Goal: Information Seeking & Learning: Learn about a topic

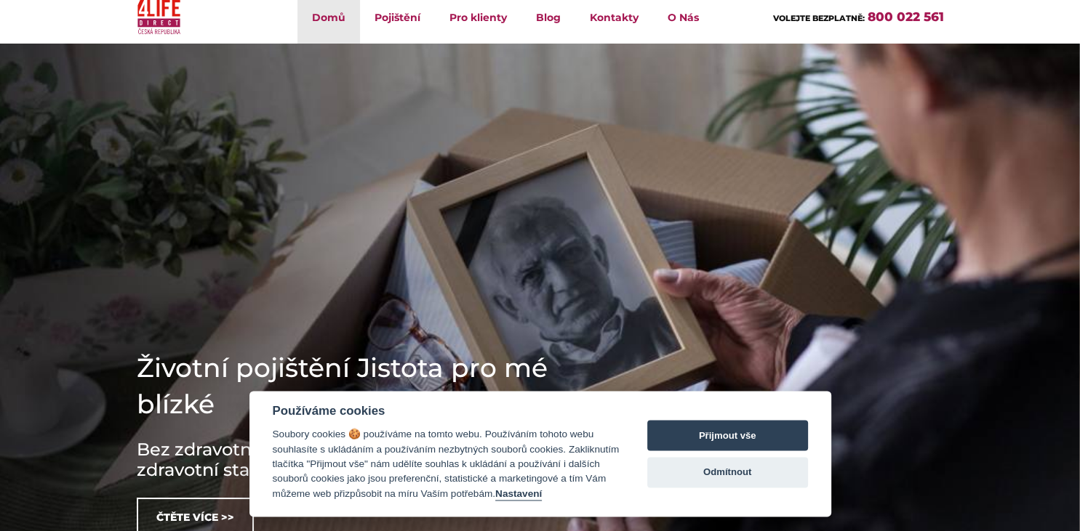
scroll to position [57, 0]
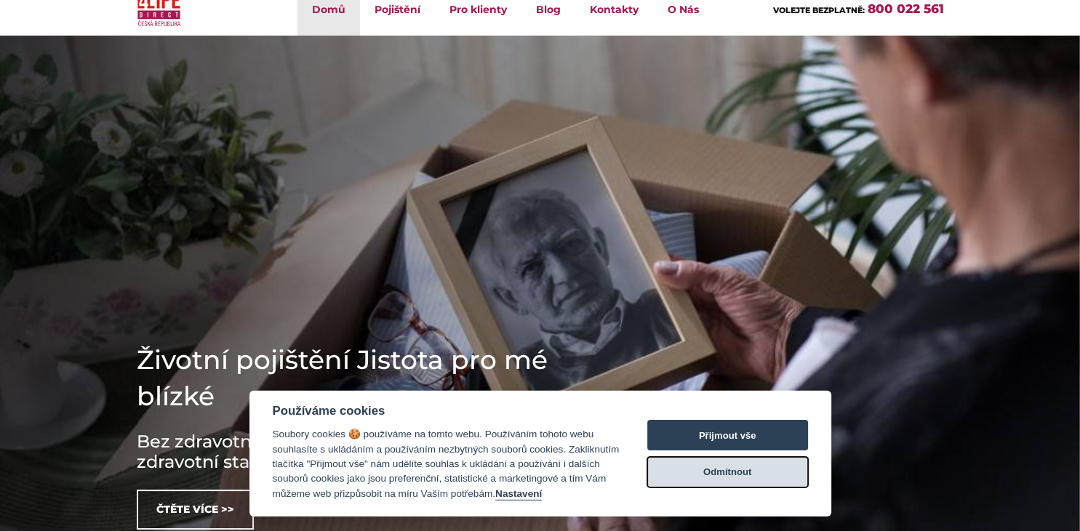
click at [757, 472] on button "Odmítnout" at bounding box center [727, 472] width 161 height 31
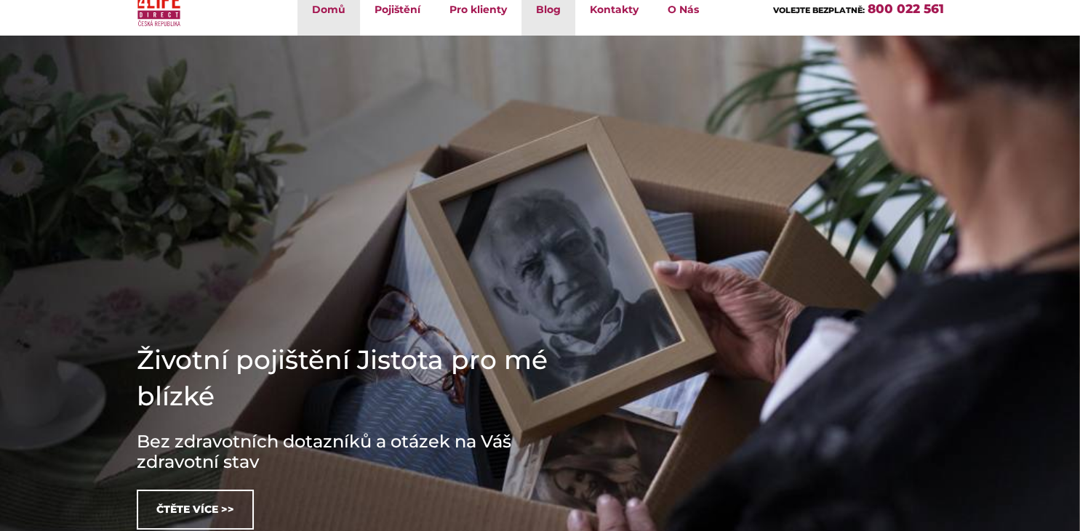
click at [548, 18] on link "Blog" at bounding box center [548, 9] width 54 height 53
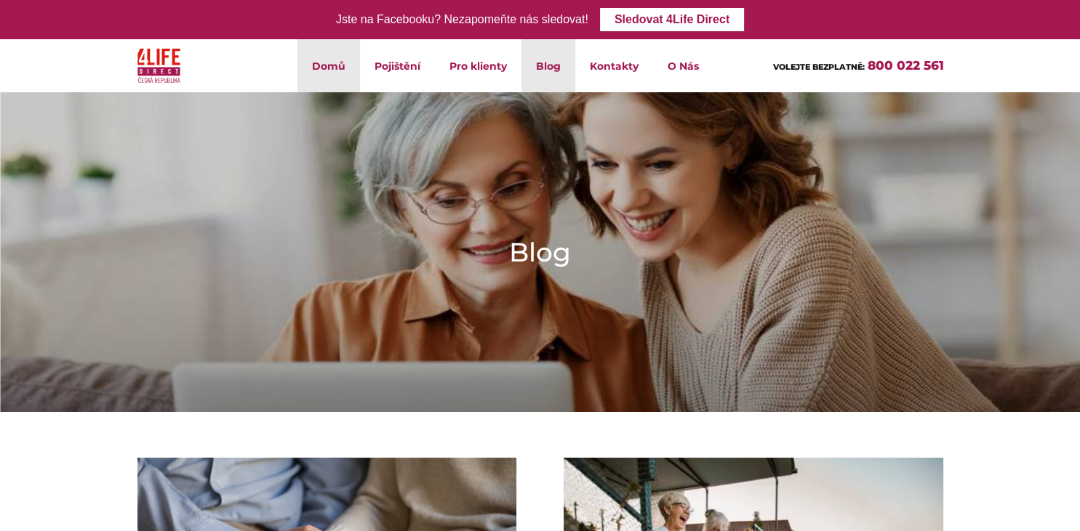
click at [336, 62] on link "Domů" at bounding box center [328, 65] width 63 height 53
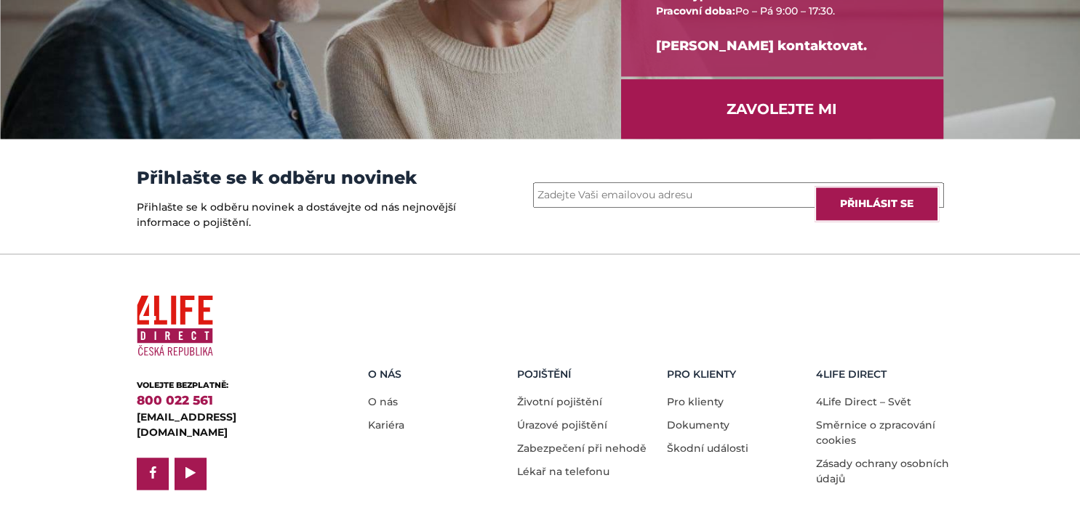
scroll to position [2034, 0]
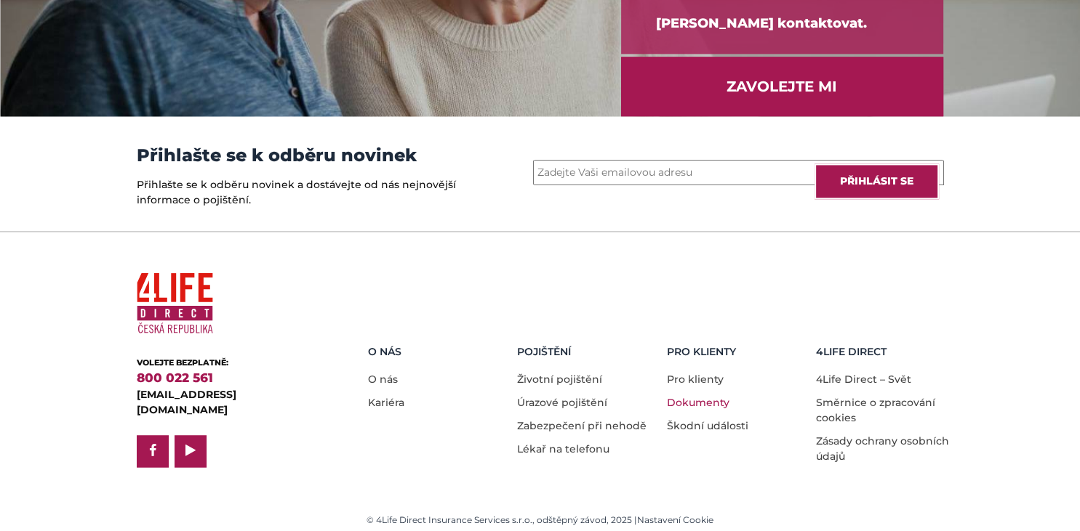
click at [688, 397] on link "Dokumenty" at bounding box center [698, 402] width 63 height 13
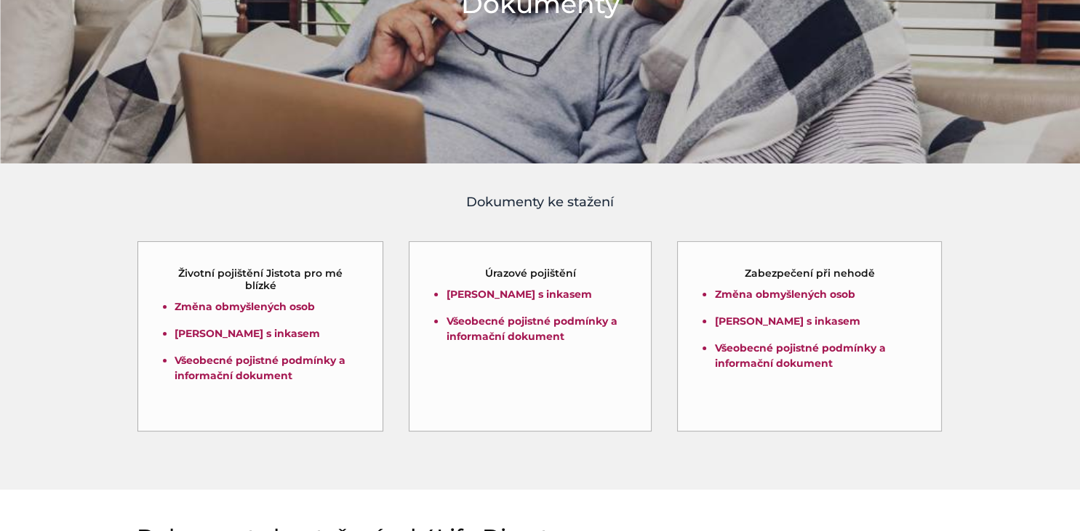
scroll to position [253, 0]
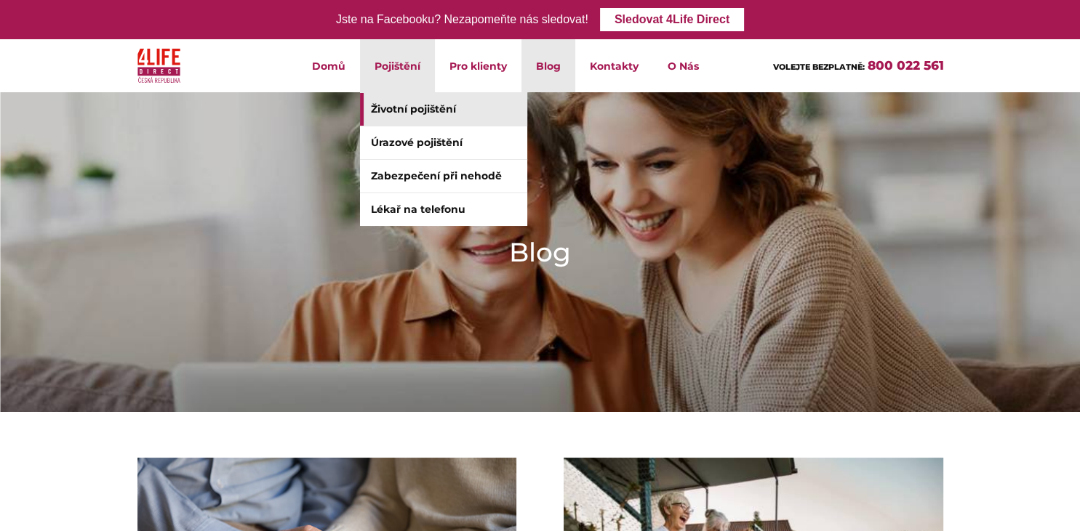
click at [420, 112] on link "Životní pojištění" at bounding box center [443, 109] width 167 height 33
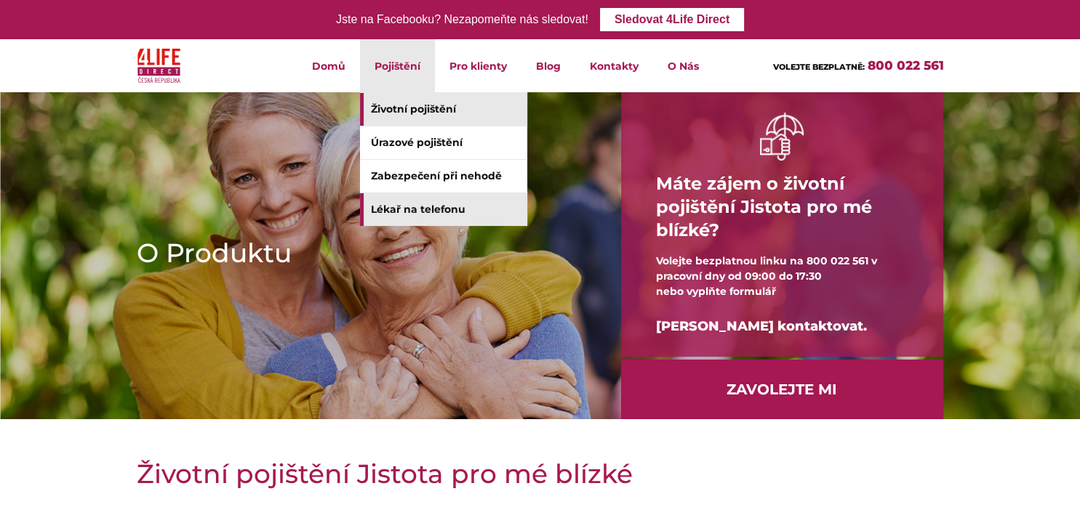
click at [406, 202] on link "Lékař na telefonu" at bounding box center [443, 209] width 167 height 33
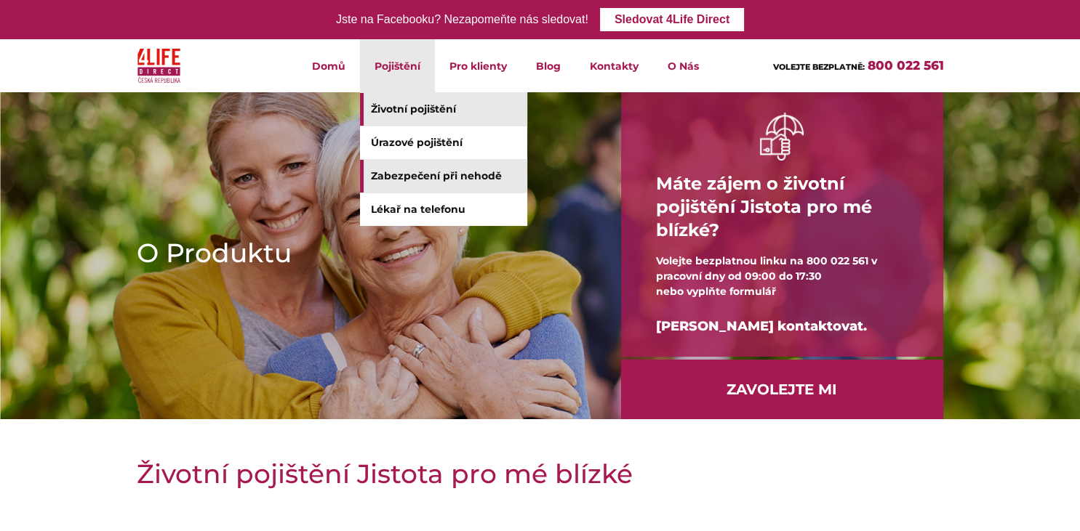
click at [420, 167] on link "Zabezpečení při nehodě" at bounding box center [443, 176] width 167 height 33
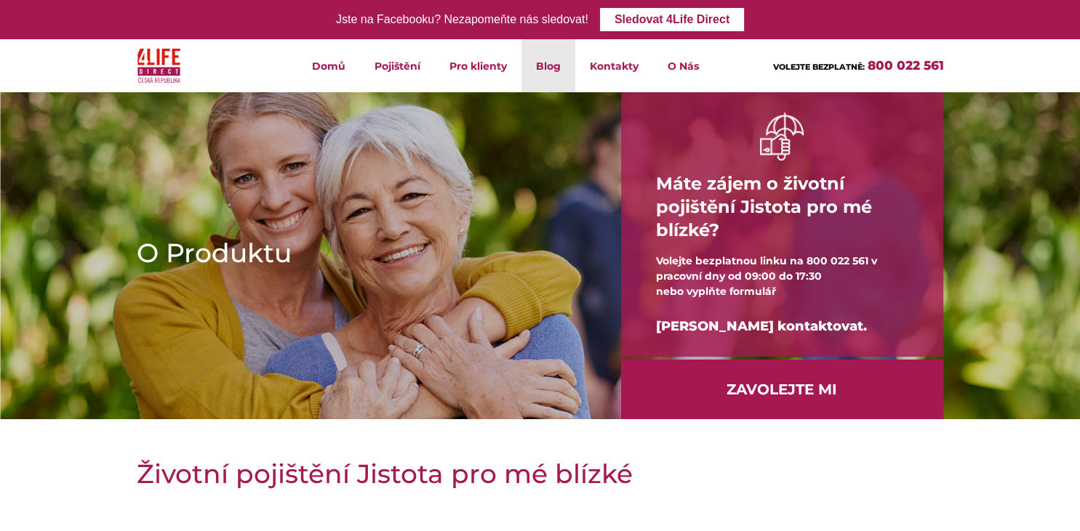
click at [548, 68] on link "Blog" at bounding box center [548, 65] width 54 height 53
click at [626, 63] on link "Kontakty" at bounding box center [614, 65] width 78 height 53
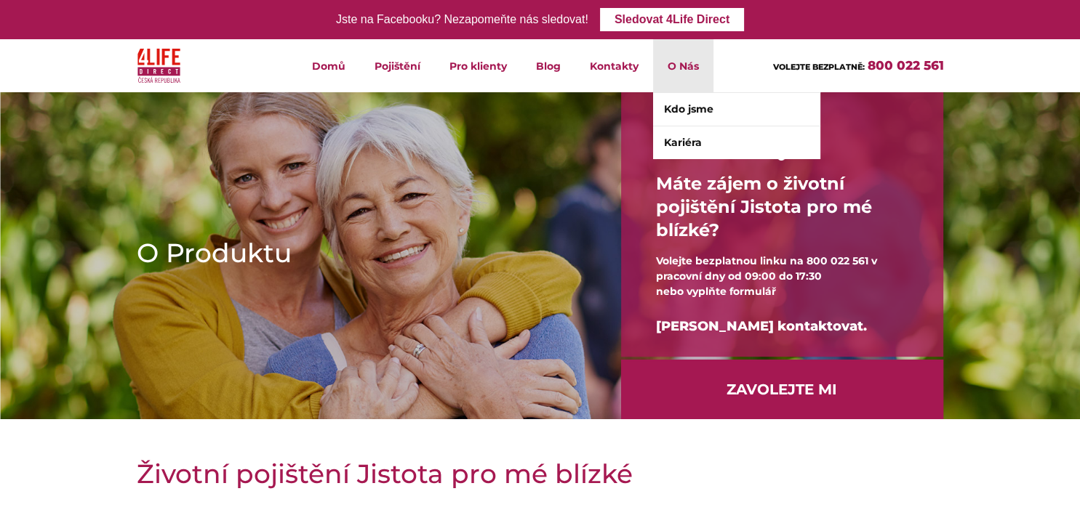
click at [686, 68] on li "O Nás Kdo jsme Kariéra" at bounding box center [683, 65] width 60 height 53
click at [687, 63] on li "O Nás Kdo jsme Kariéra" at bounding box center [683, 65] width 60 height 53
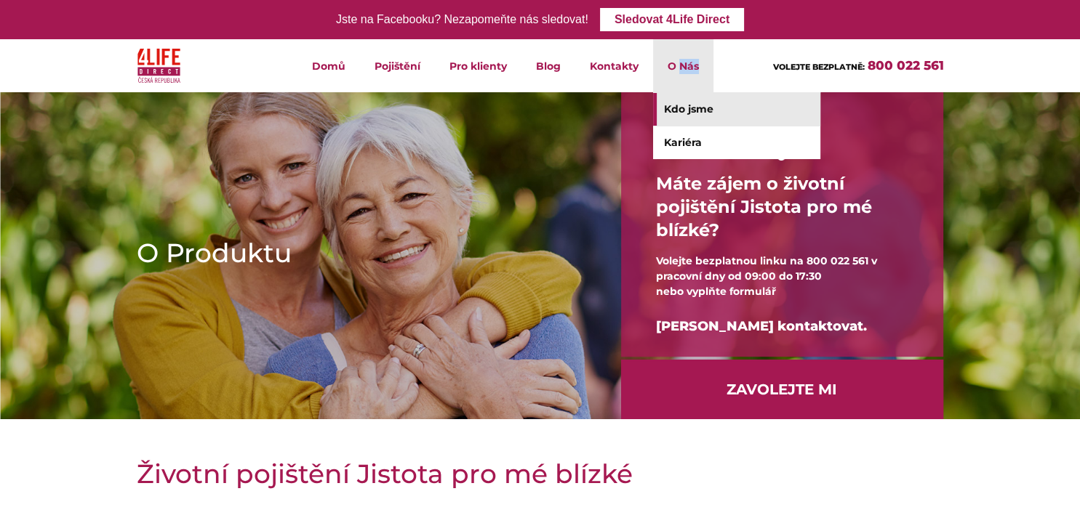
click at [695, 111] on link "Kdo jsme" at bounding box center [736, 109] width 167 height 33
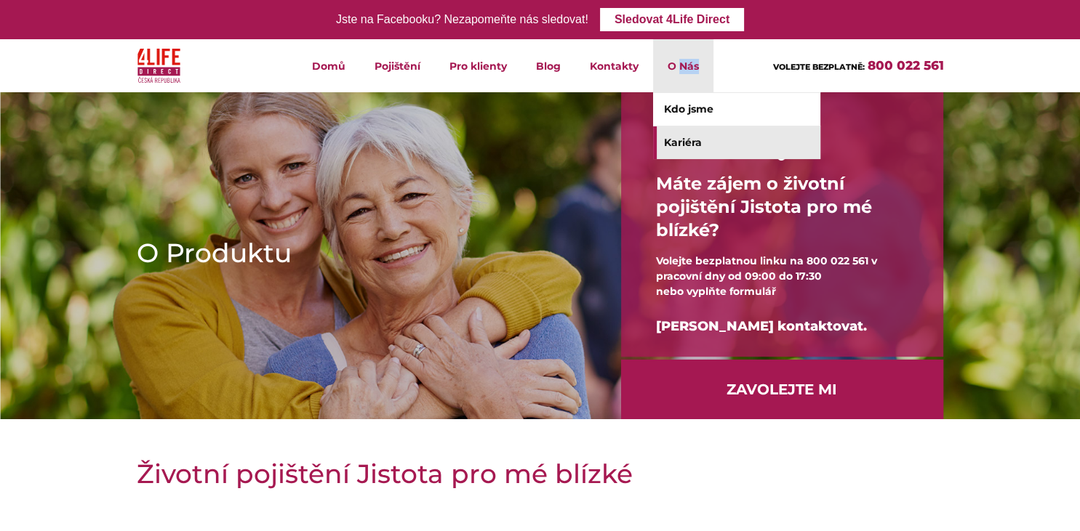
click at [681, 138] on link "Kariéra" at bounding box center [736, 143] width 167 height 33
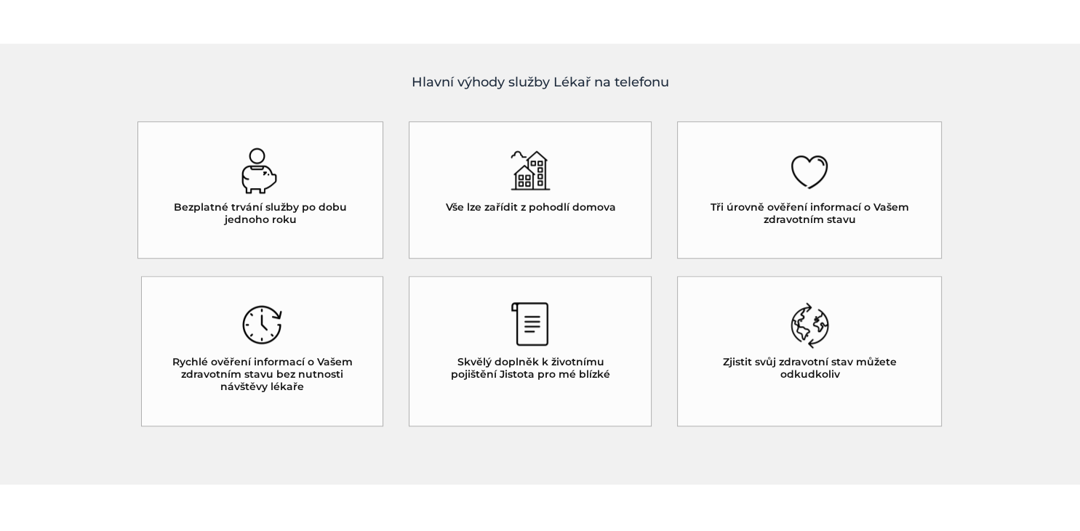
scroll to position [1046, 0]
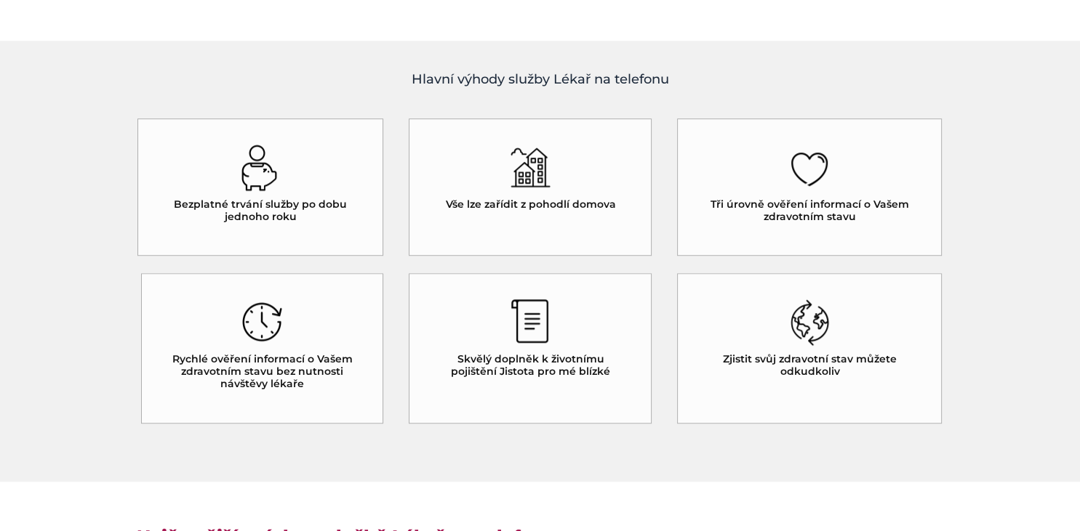
click at [810, 332] on img at bounding box center [810, 323] width 40 height 47
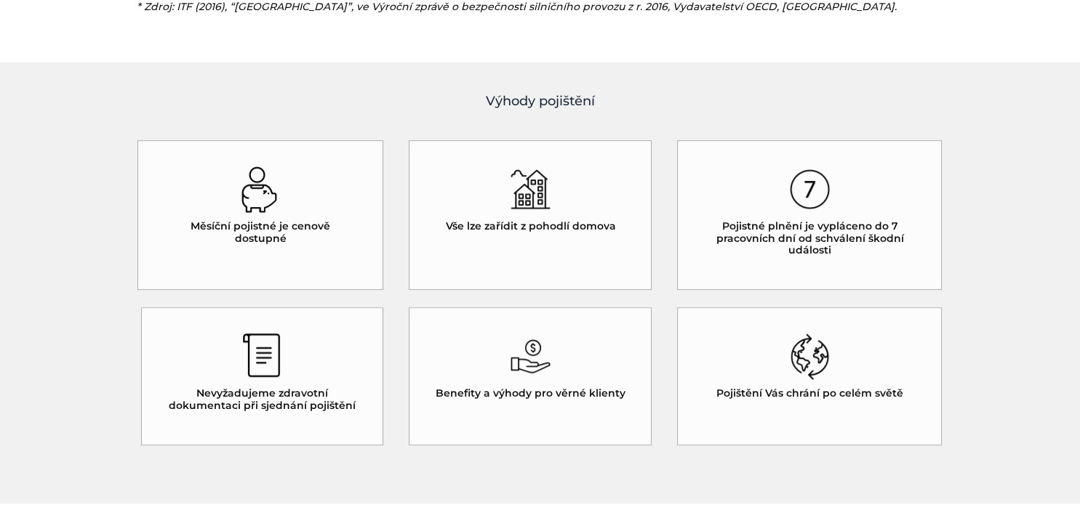
scroll to position [678, 0]
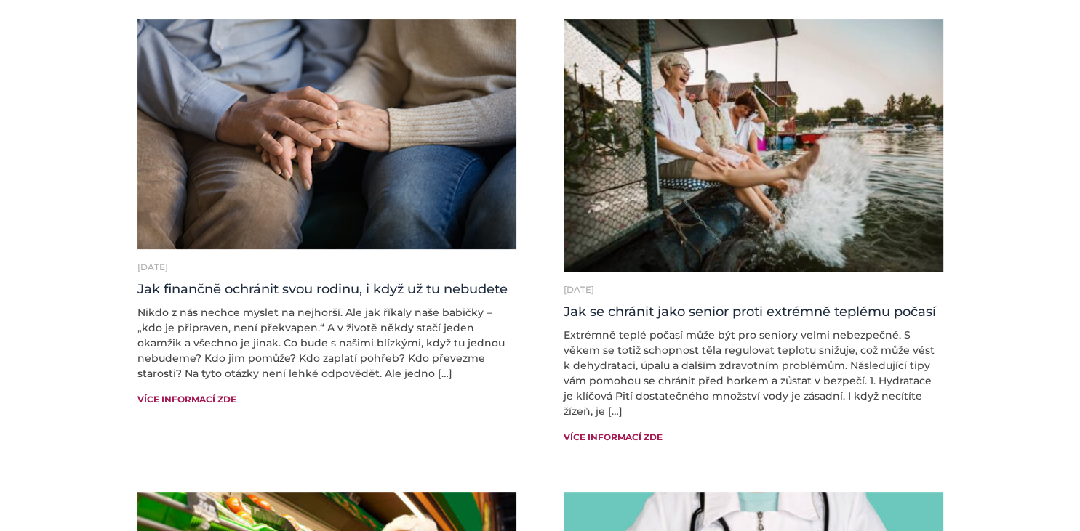
scroll to position [460, 0]
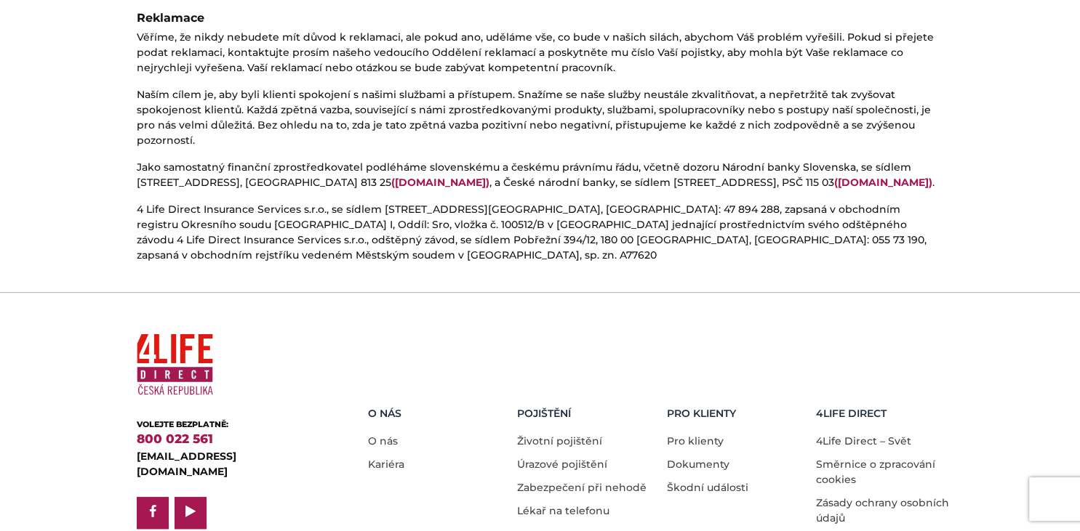
scroll to position [873, 0]
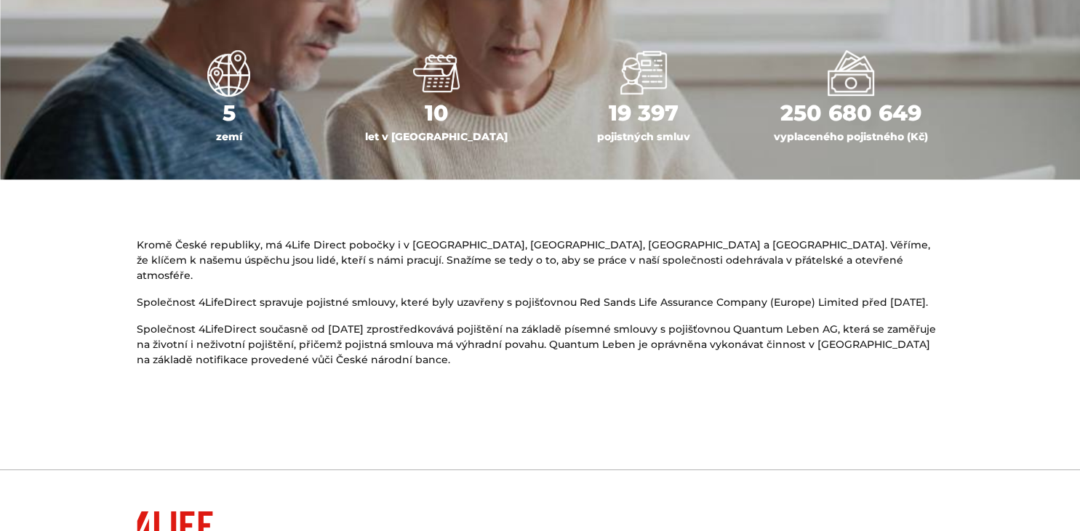
scroll to position [729, 0]
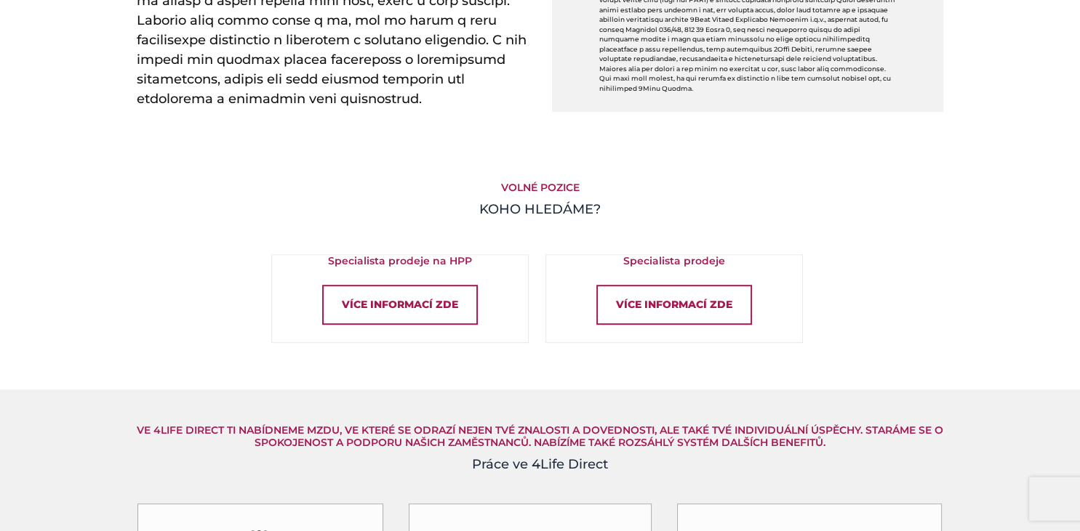
scroll to position [880, 0]
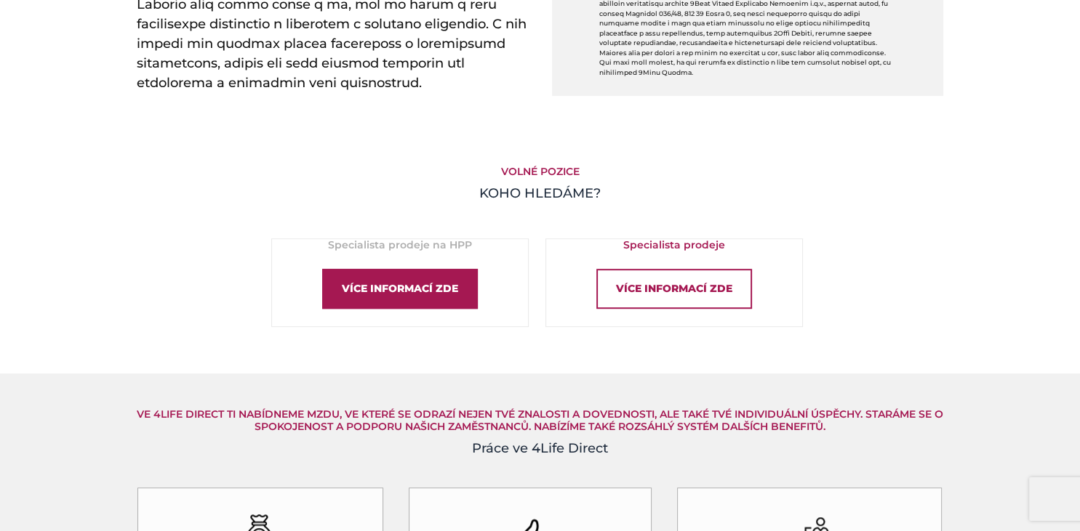
click at [401, 276] on div "Více informací zde" at bounding box center [400, 289] width 156 height 40
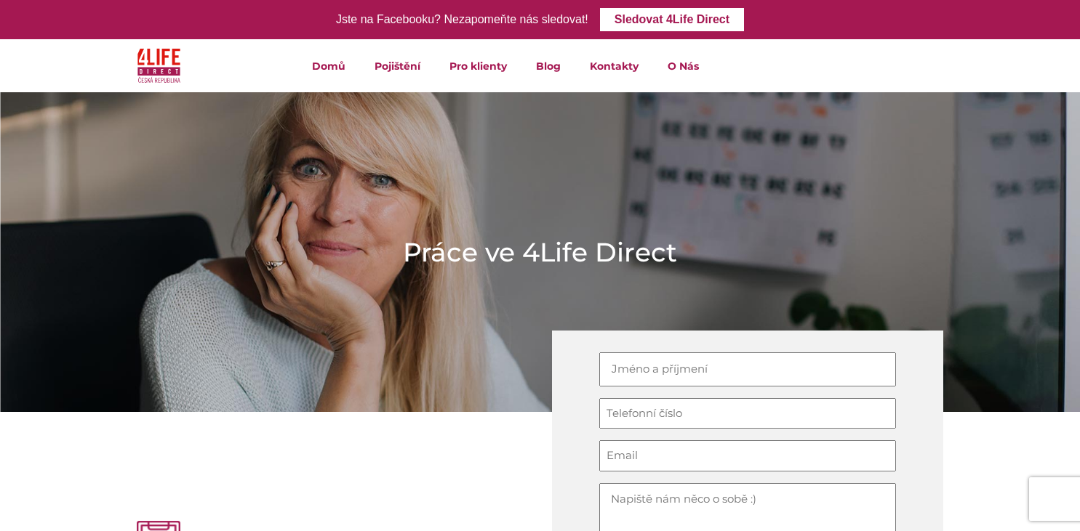
scroll to position [880, 0]
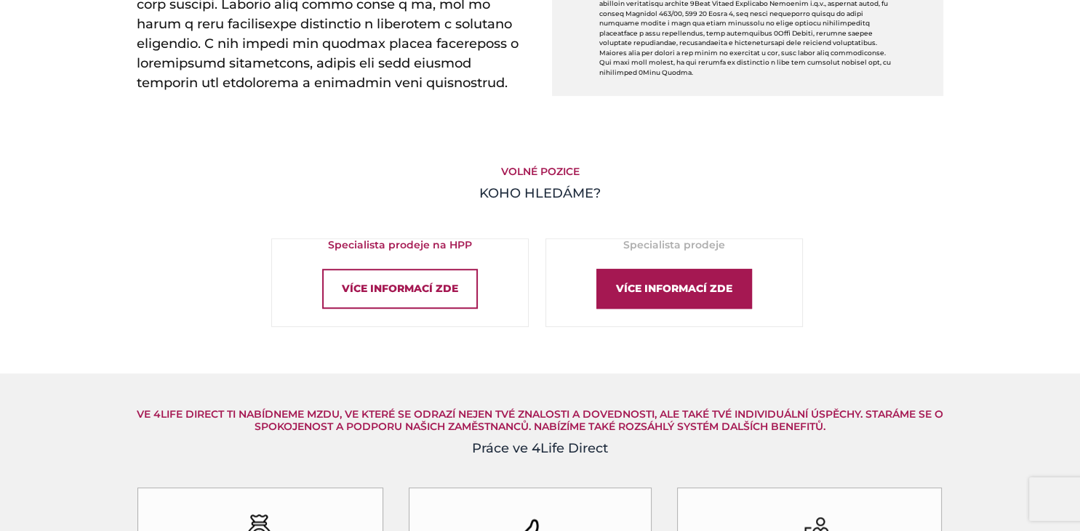
click at [649, 284] on div "Více informací zde" at bounding box center [674, 289] width 156 height 40
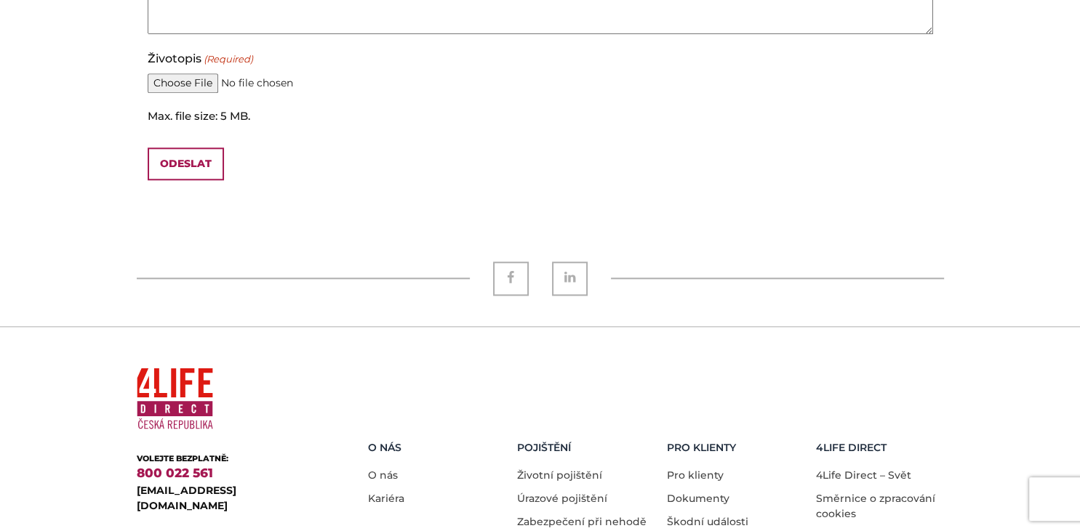
scroll to position [1591, 0]
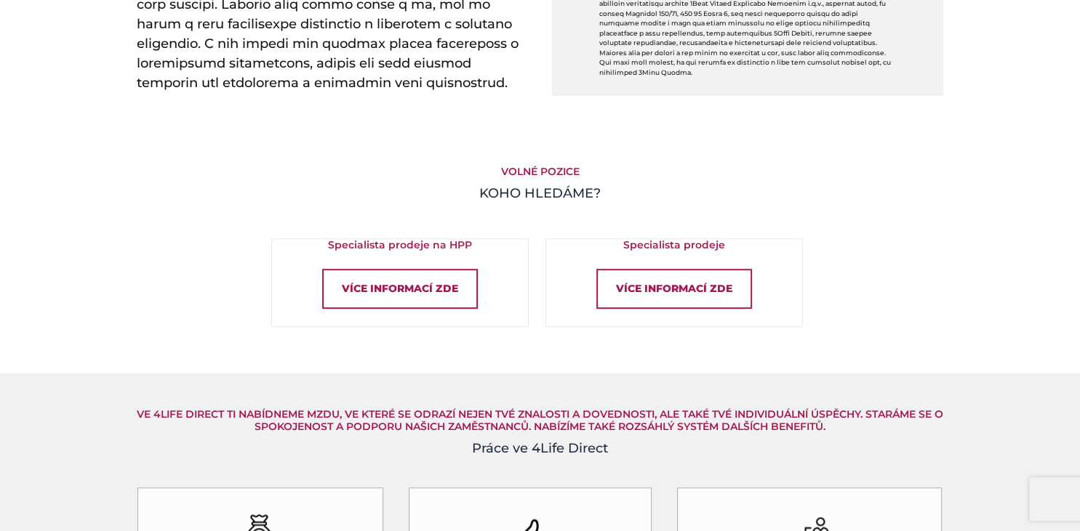
scroll to position [880, 0]
